Goal: Communication & Community: Answer question/provide support

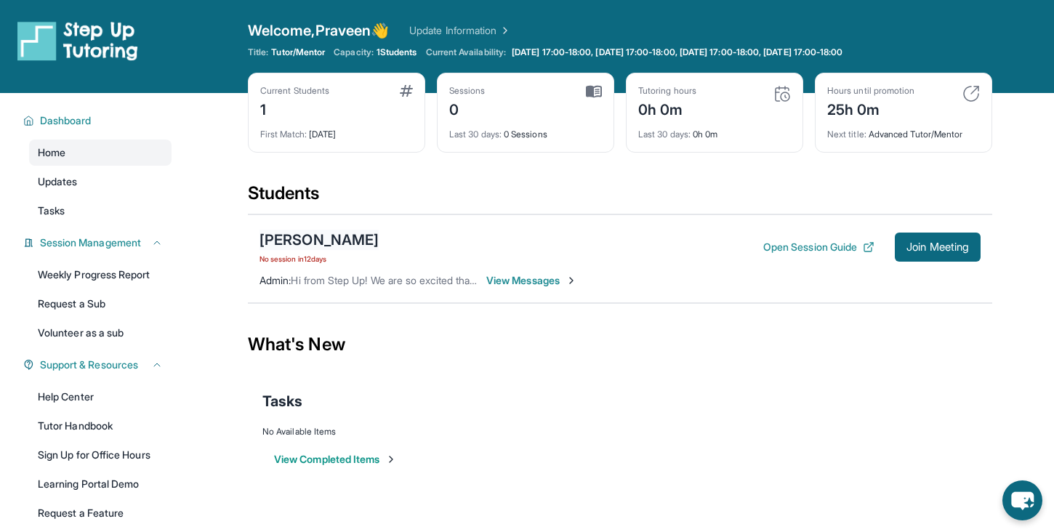
click at [272, 240] on div "[PERSON_NAME]" at bounding box center [318, 240] width 119 height 20
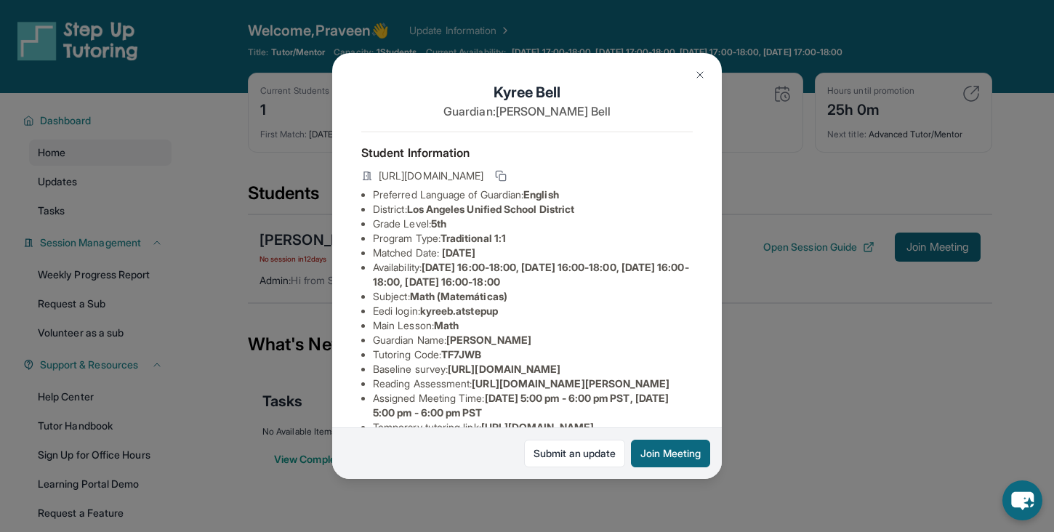
click at [309, 318] on div "[PERSON_NAME] Guardian: [PERSON_NAME] Student Information [URL][DOMAIN_NAME] Pr…" at bounding box center [527, 266] width 1054 height 532
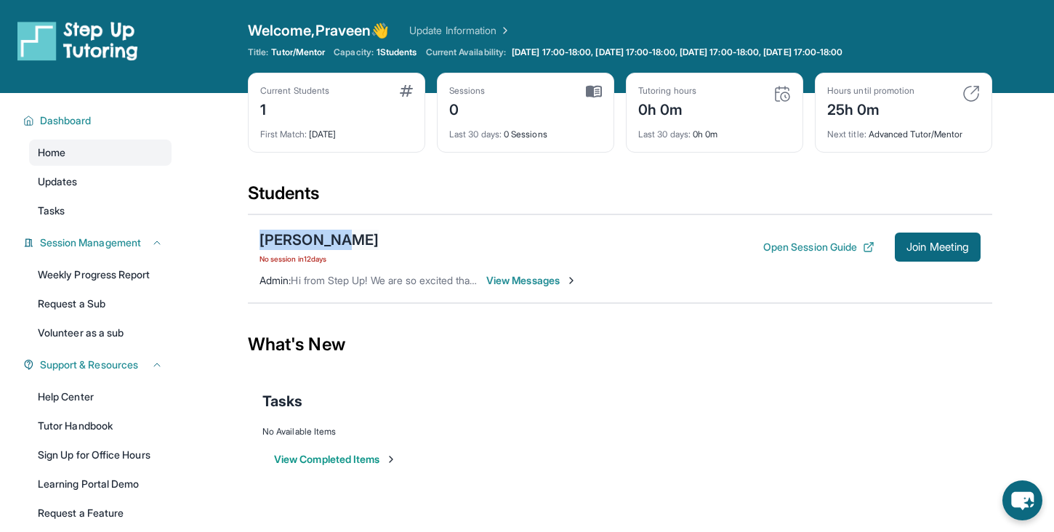
drag, startPoint x: 249, startPoint y: 242, endPoint x: 329, endPoint y: 240, distance: 80.0
click at [329, 240] on div "[PERSON_NAME] No session [DATE] Open Session Guide Join Meeting Admin : Hi from…" at bounding box center [620, 258] width 744 height 89
copy div "[PERSON_NAME]"
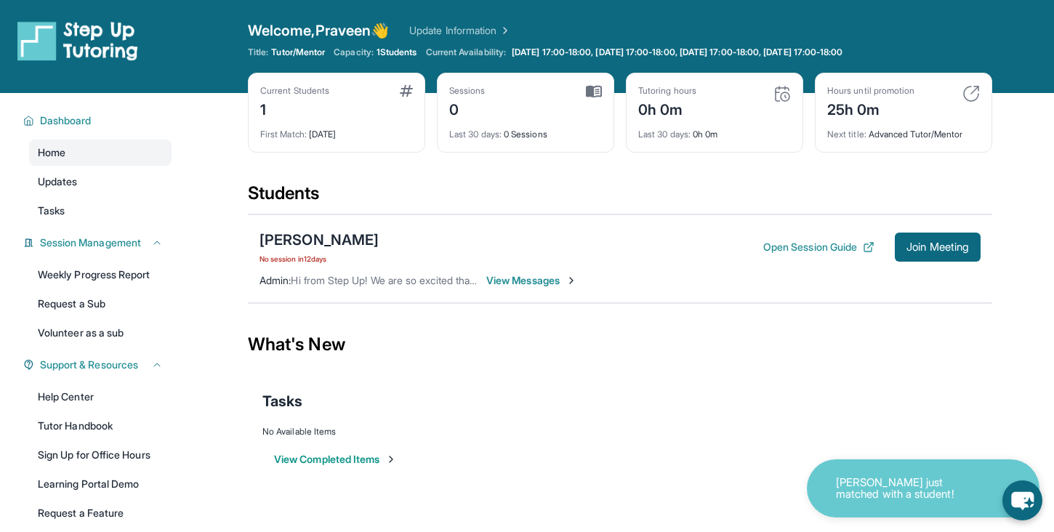
click at [775, 377] on div "Tasks" at bounding box center [619, 400] width 715 height 49
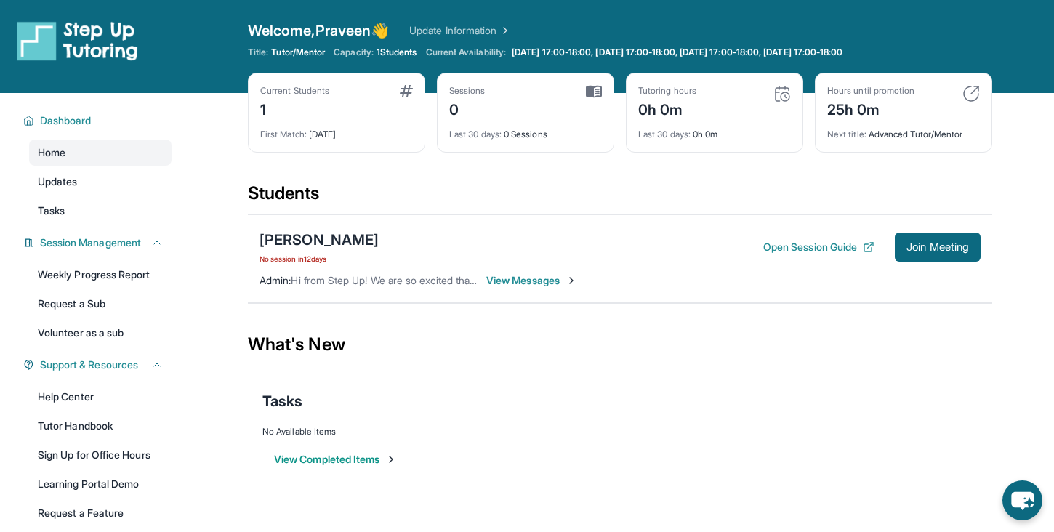
click at [525, 278] on span "View Messages" at bounding box center [531, 280] width 91 height 15
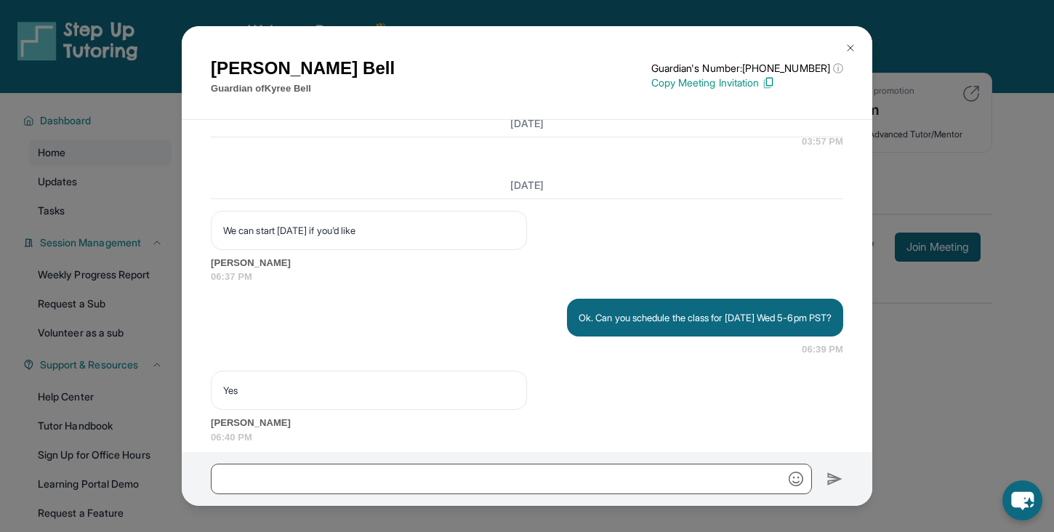
scroll to position [2099, 0]
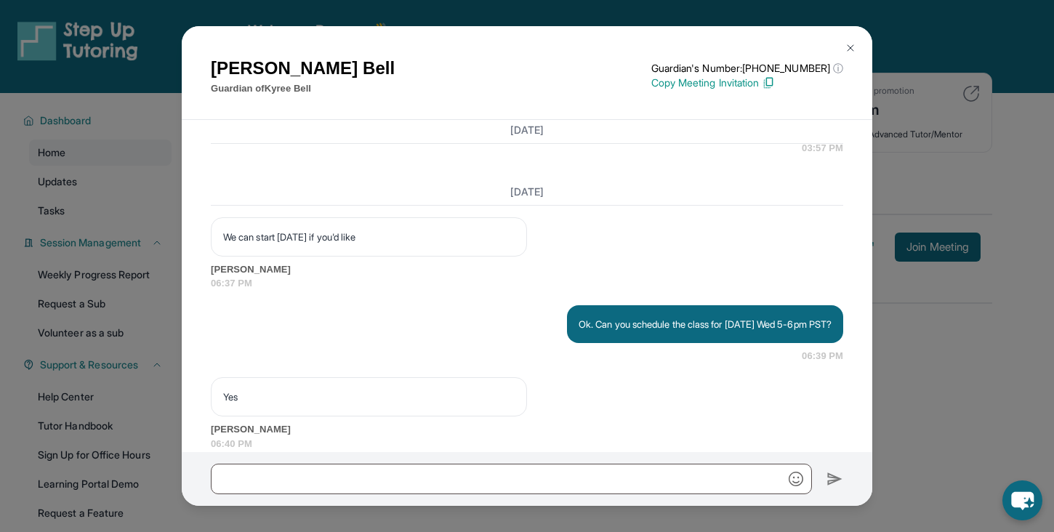
click at [479, 199] on h3 "[DATE]" at bounding box center [527, 192] width 632 height 15
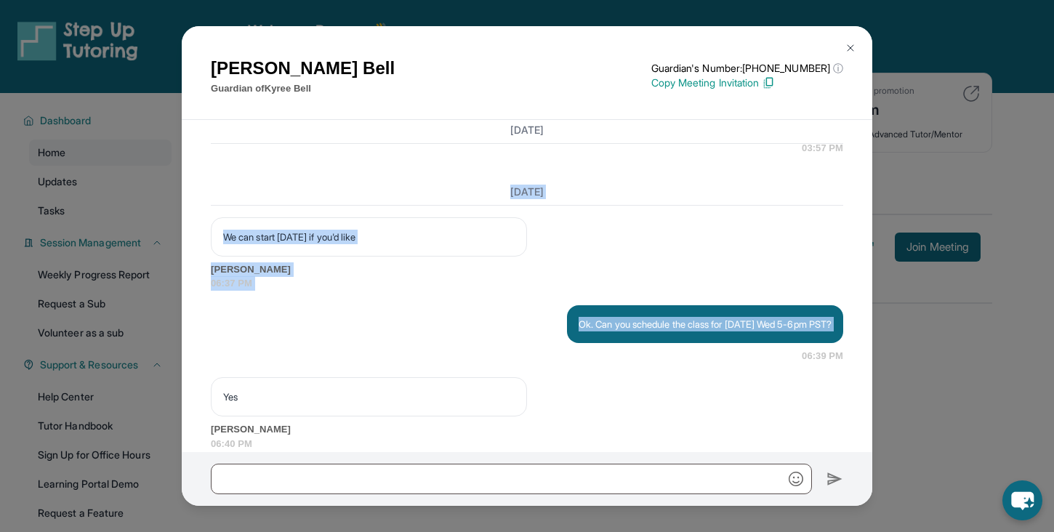
drag, startPoint x: 479, startPoint y: 264, endPoint x: 538, endPoint y: 408, distance: 155.5
click at [538, 408] on div "[DATE] We can start [DATE] if you'd like [PERSON_NAME] 06:37 PM Ok. Can you sch…" at bounding box center [527, 518] width 632 height 679
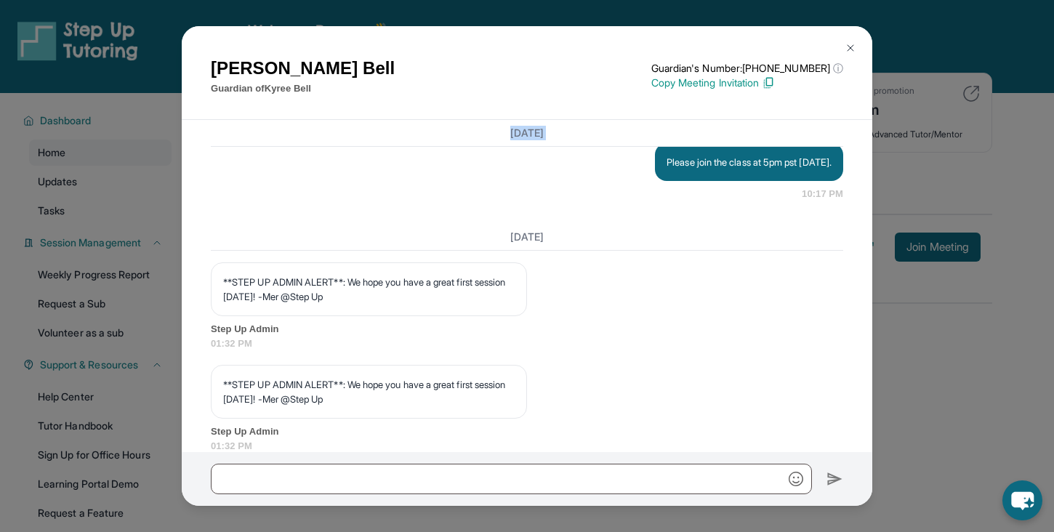
scroll to position [2760, 0]
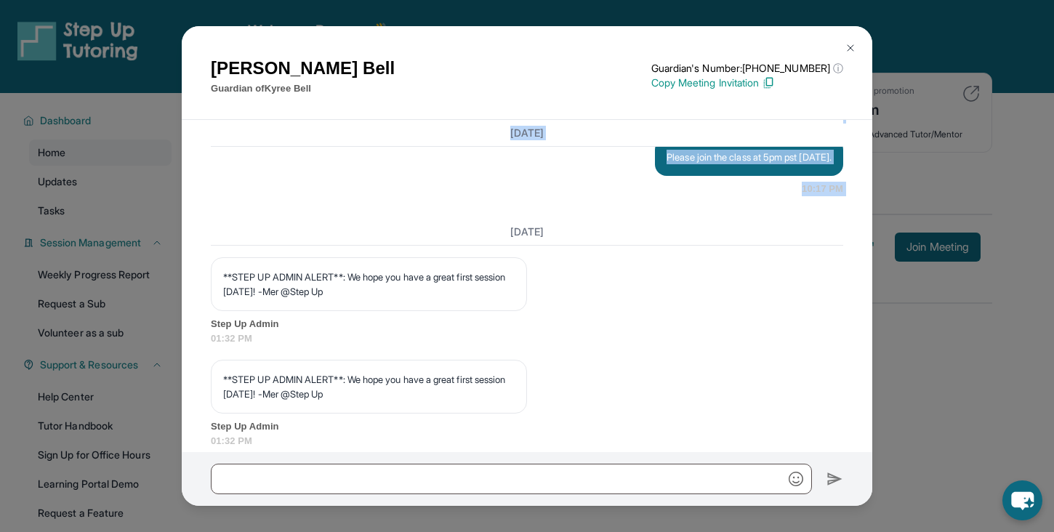
click at [855, 262] on div "[DATE] <p>**New Step Up [PERSON_NAME] Chat**: Hi [PERSON_NAME]! This is the sta…" at bounding box center [527, 286] width 690 height 332
copy div "[DATE] We can start [DATE] if you'd like [PERSON_NAME] 06:37 PM Ok. Can you sch…"
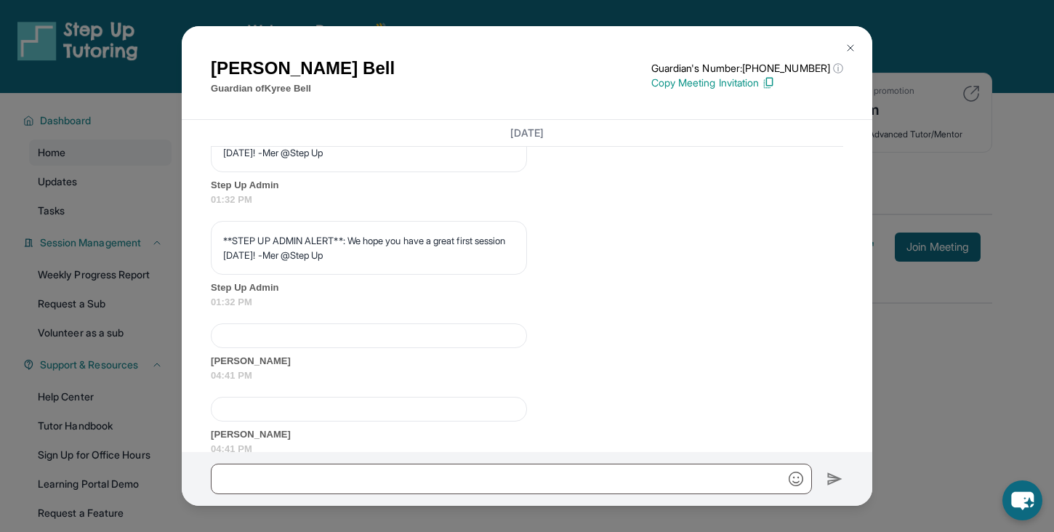
scroll to position [2906, 0]
